Goal: Information Seeking & Learning: Learn about a topic

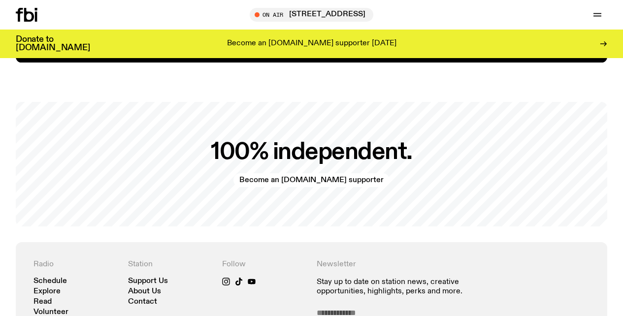
scroll to position [1896, 0]
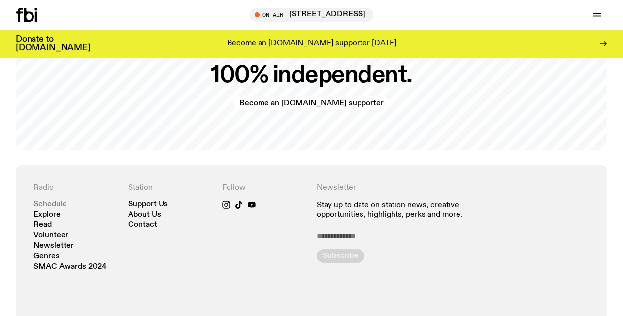
click at [49, 204] on link "Schedule" at bounding box center [49, 204] width 33 height 7
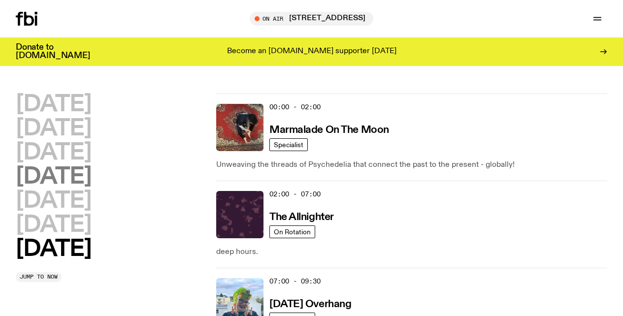
click at [90, 179] on h2 "[DATE]" at bounding box center [53, 177] width 75 height 22
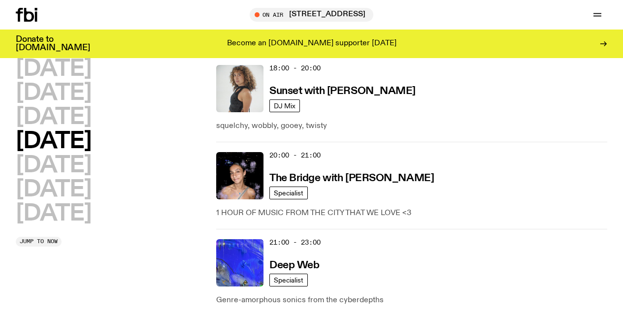
scroll to position [561, 0]
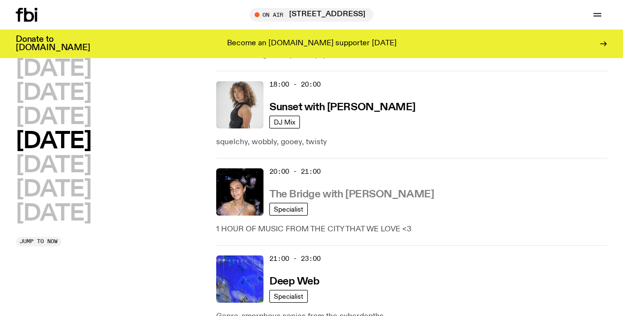
click at [293, 190] on h3 "The Bridge with [PERSON_NAME]" at bounding box center [351, 195] width 164 height 10
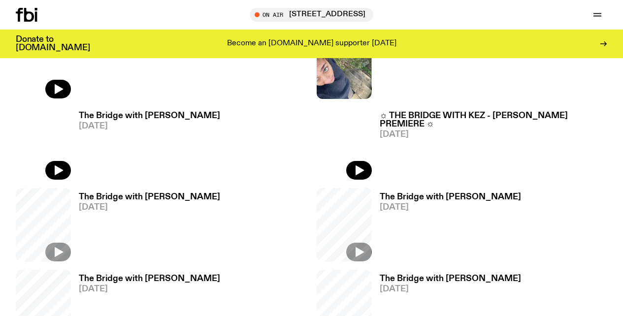
scroll to position [512, 0]
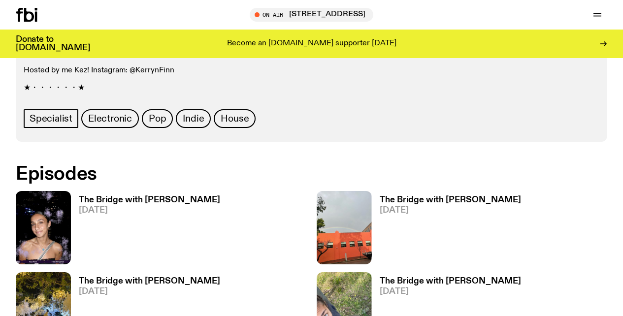
click at [125, 196] on h3 "The Bridge with [PERSON_NAME]" at bounding box center [149, 200] width 141 height 8
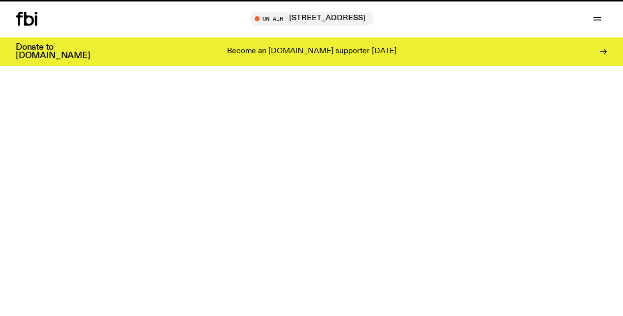
scroll to position [512, 0]
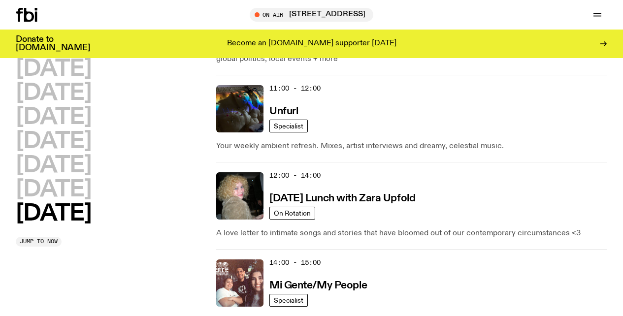
scroll to position [487, 0]
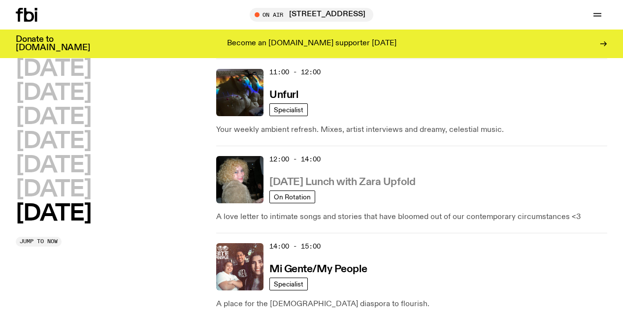
click at [325, 183] on h3 "[DATE] Lunch with Zara Upfold" at bounding box center [342, 182] width 146 height 10
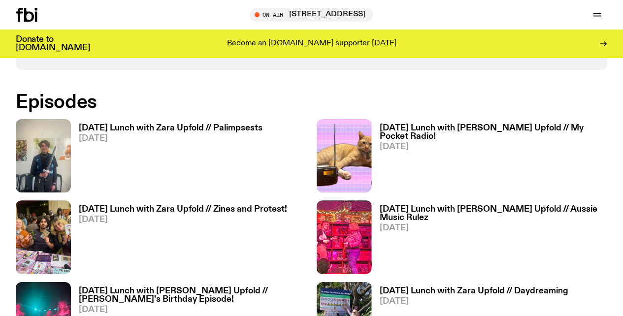
scroll to position [569, 0]
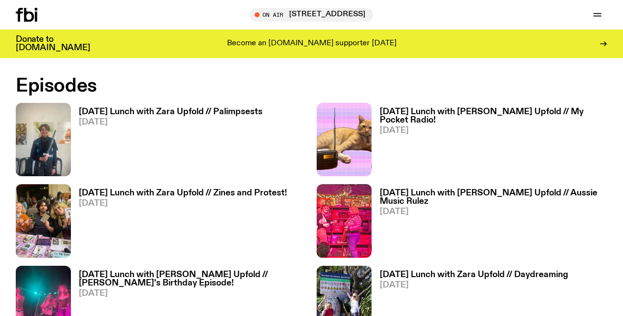
click at [115, 192] on h3 "[DATE] Lunch with Zara Upfold // Zines and Protest!" at bounding box center [183, 193] width 208 height 8
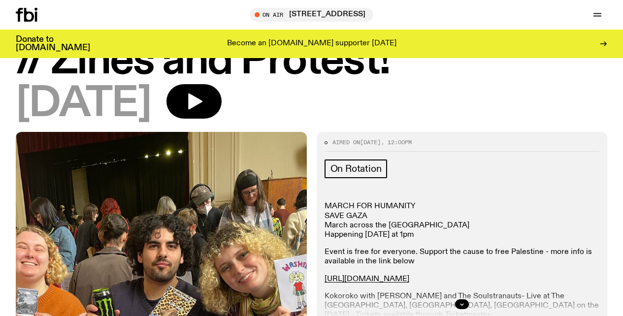
scroll to position [170, 0]
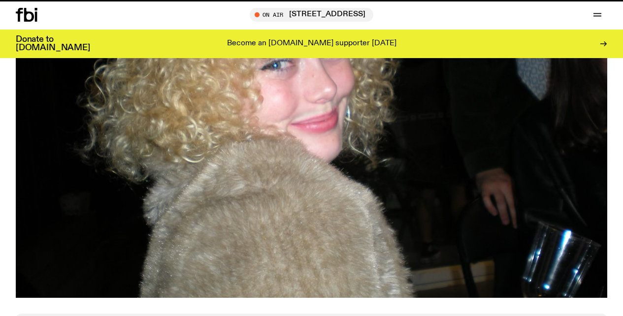
scroll to position [569, 0]
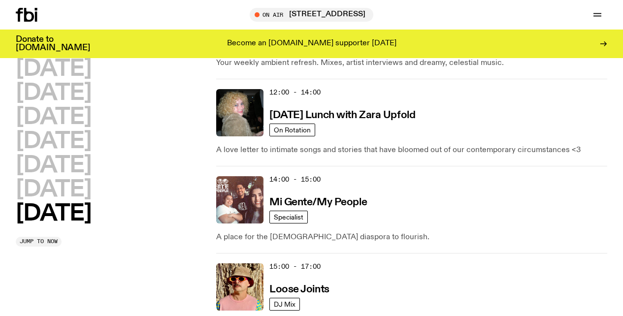
scroll to position [575, 0]
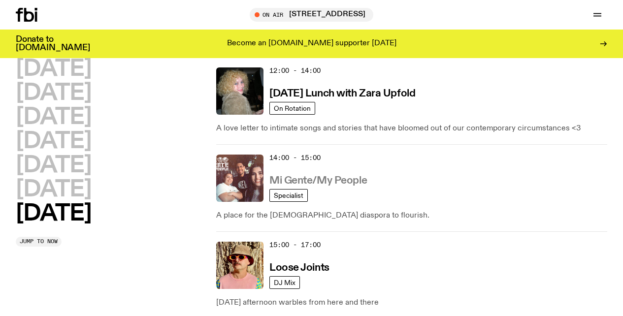
click at [325, 181] on h3 "Mi Gente/My People" at bounding box center [318, 181] width 98 height 10
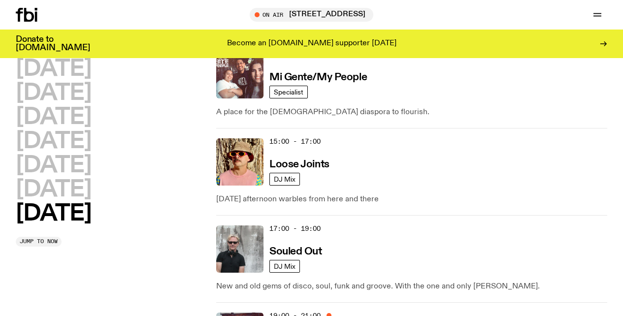
scroll to position [695, 0]
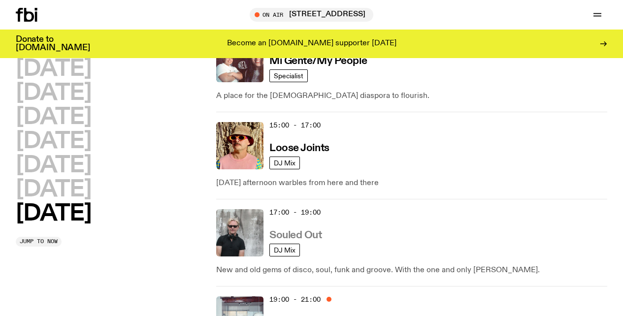
click at [302, 234] on h3 "Souled Out" at bounding box center [295, 235] width 53 height 10
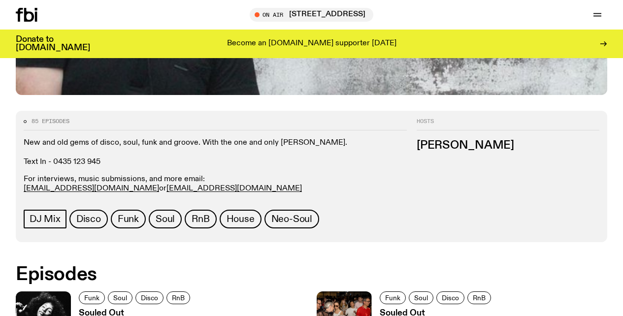
scroll to position [533, 0]
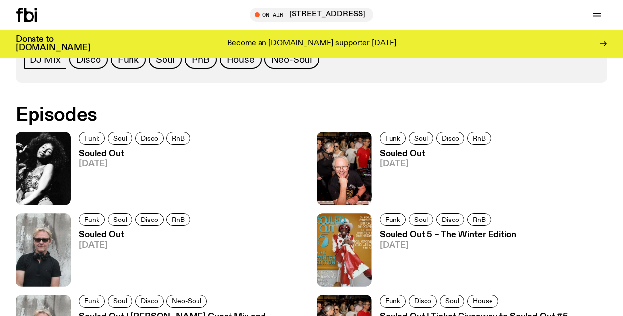
click at [105, 151] on h3 "Souled Out" at bounding box center [136, 154] width 114 height 8
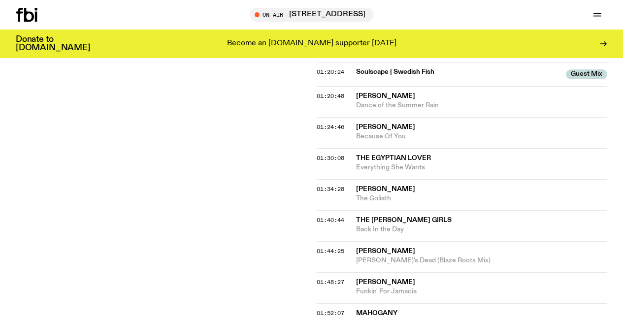
scroll to position [612, 0]
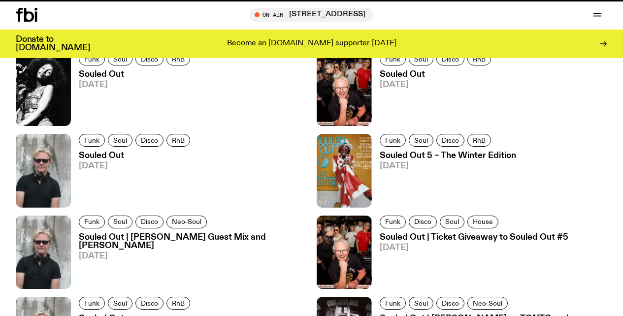
scroll to position [533, 0]
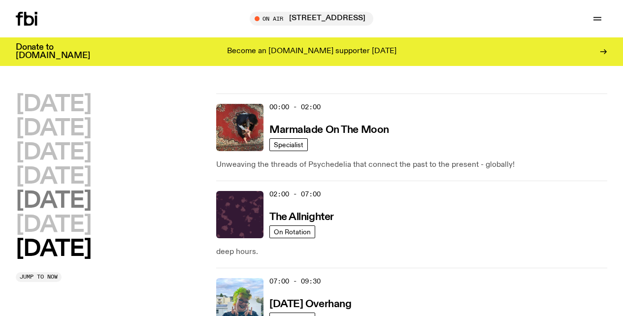
click at [60, 197] on h2 "[DATE]" at bounding box center [53, 201] width 75 height 22
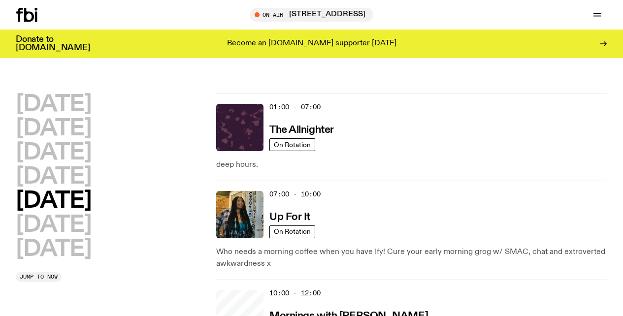
scroll to position [28, 0]
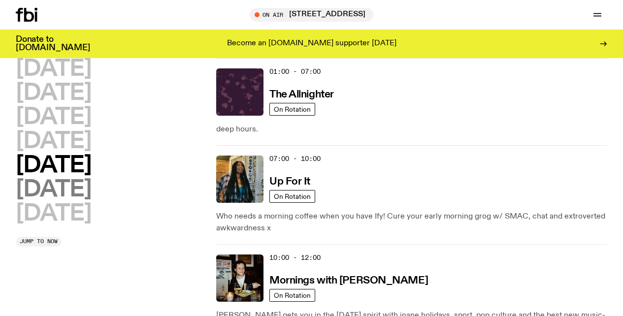
click at [79, 191] on h2 "[DATE]" at bounding box center [53, 190] width 75 height 22
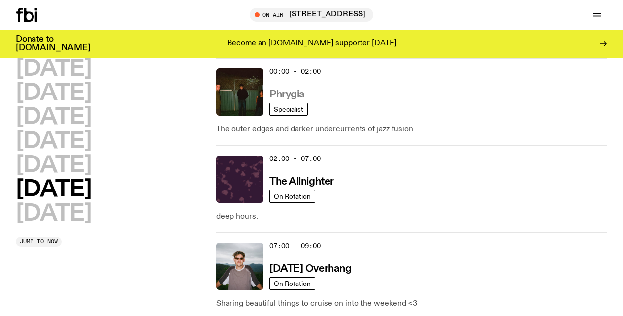
click at [294, 94] on h3 "Phrygia" at bounding box center [286, 95] width 35 height 10
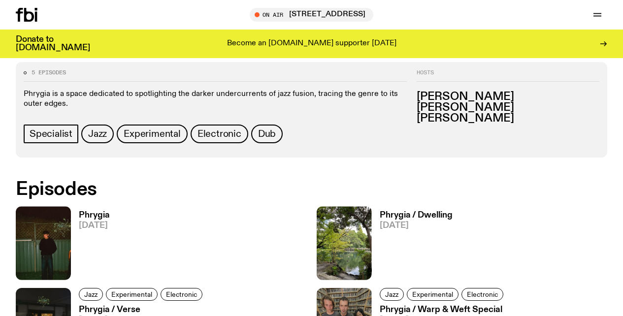
scroll to position [438, 0]
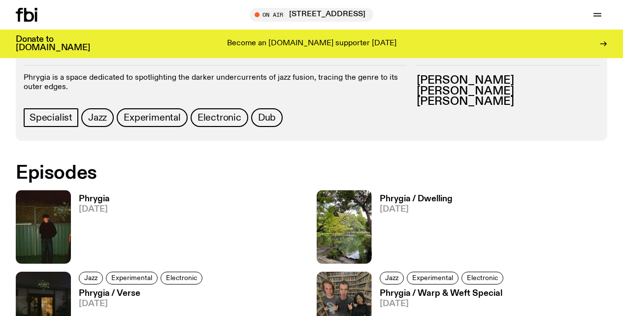
click at [98, 198] on h3 "Phrygia" at bounding box center [94, 199] width 31 height 8
